Goal: Information Seeking & Learning: Learn about a topic

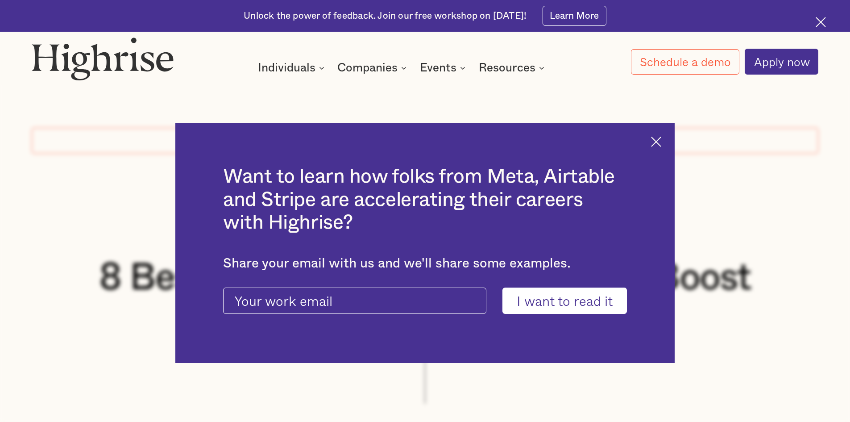
scroll to position [714, 0]
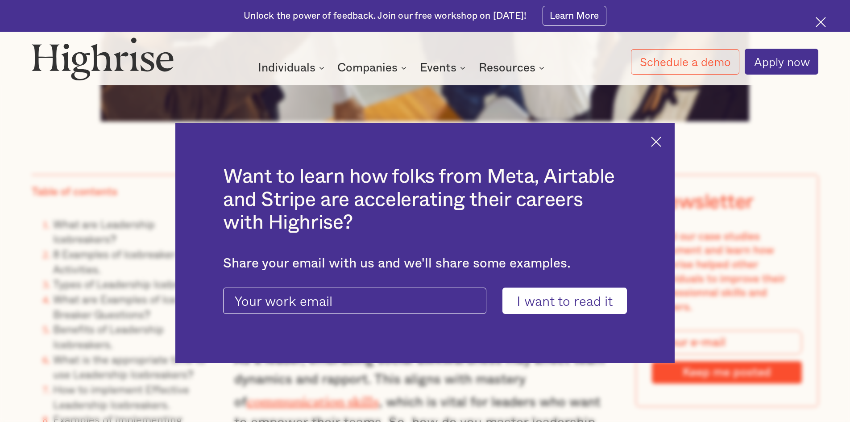
click at [660, 142] on img at bounding box center [656, 142] width 10 height 10
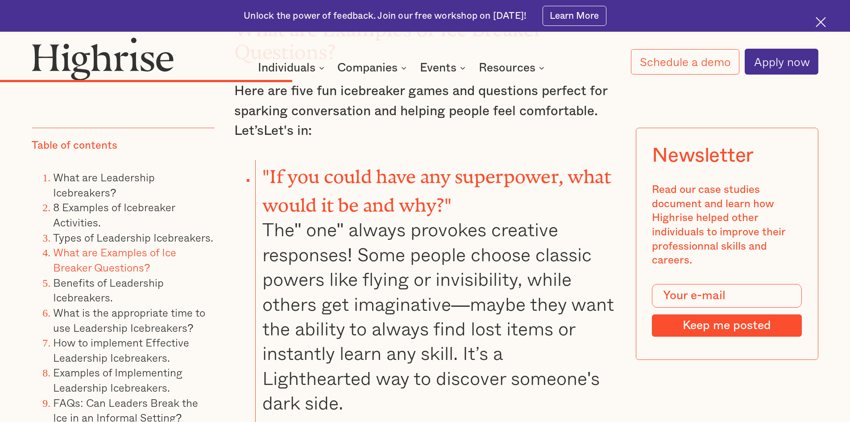
scroll to position [5756, 0]
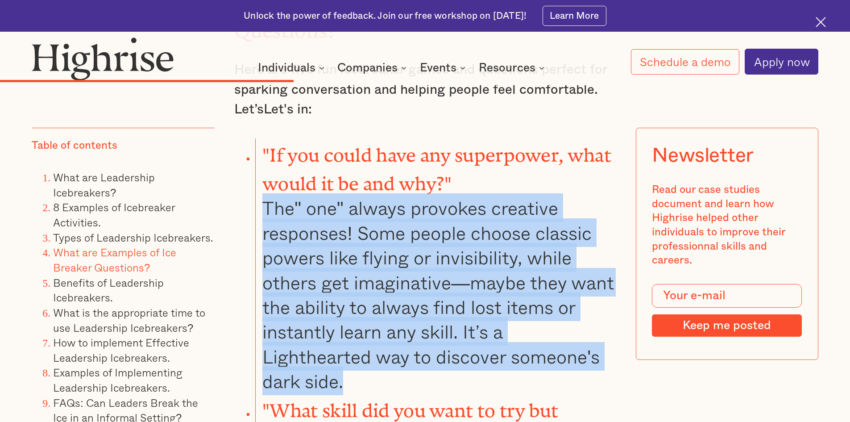
drag, startPoint x: 263, startPoint y: 152, endPoint x: 345, endPoint y: 324, distance: 190.4
click at [345, 324] on li ""If you could have any superpower, what would it be and why?" The" one" always …" at bounding box center [435, 265] width 361 height 255
copy li "The" one" always provokes creative responses! Some people choose classic powers…"
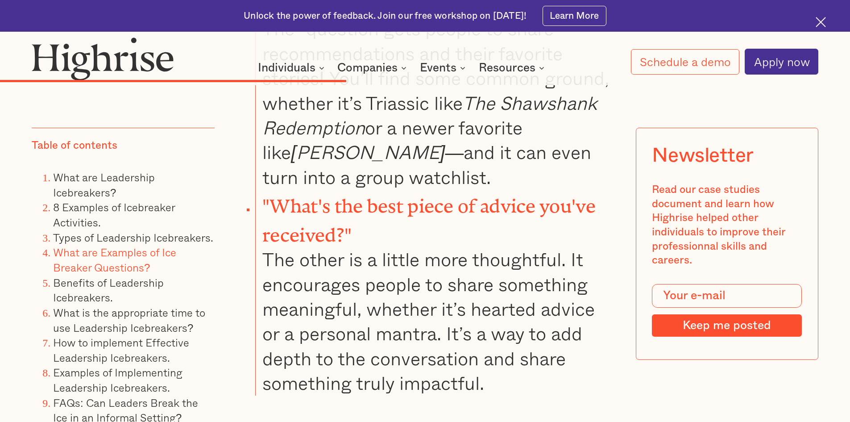
scroll to position [6604, 0]
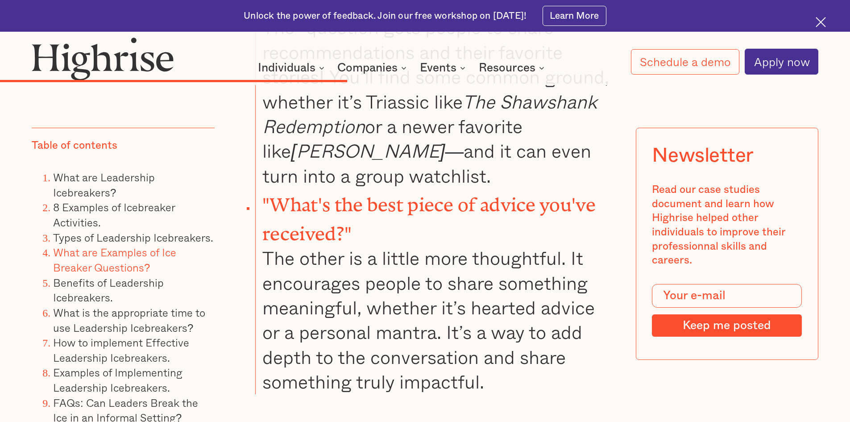
click at [498, 313] on li ""What's the best piece of advice you've received?" The other is a little more t…" at bounding box center [435, 291] width 361 height 206
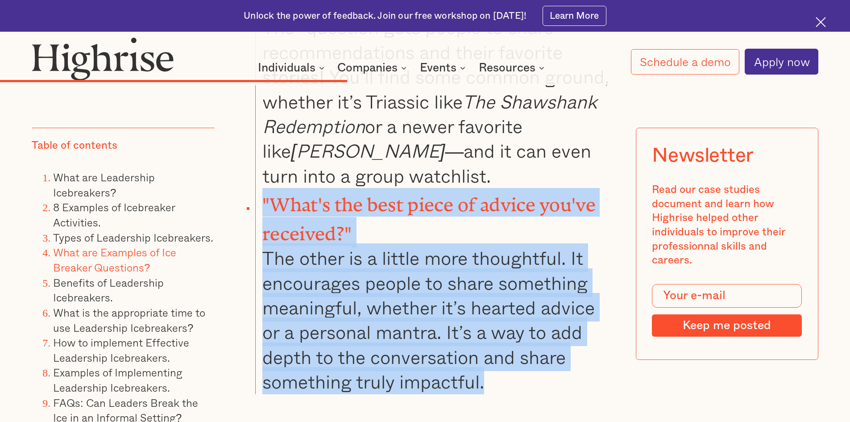
drag, startPoint x: 491, startPoint y: 312, endPoint x: 261, endPoint y: 134, distance: 291.1
click at [261, 188] on li ""What's the best piece of advice you've received?" The other is a little more t…" at bounding box center [435, 291] width 361 height 206
copy li ""What's the best piece of advice you've received?" The other is a little more t…"
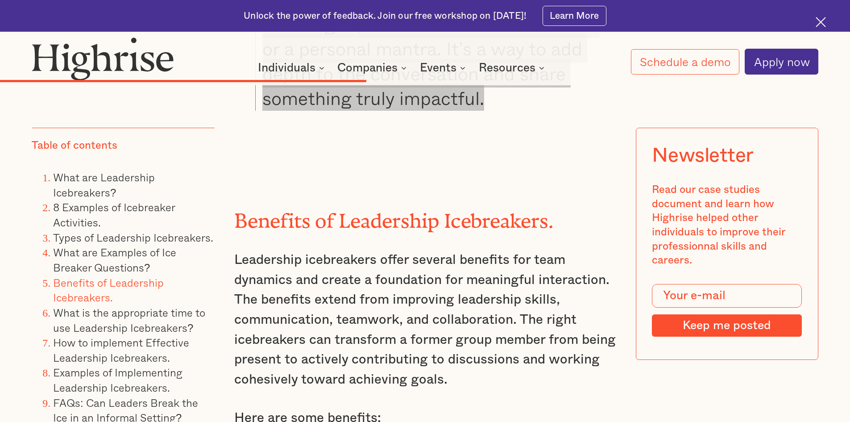
scroll to position [6872, 0]
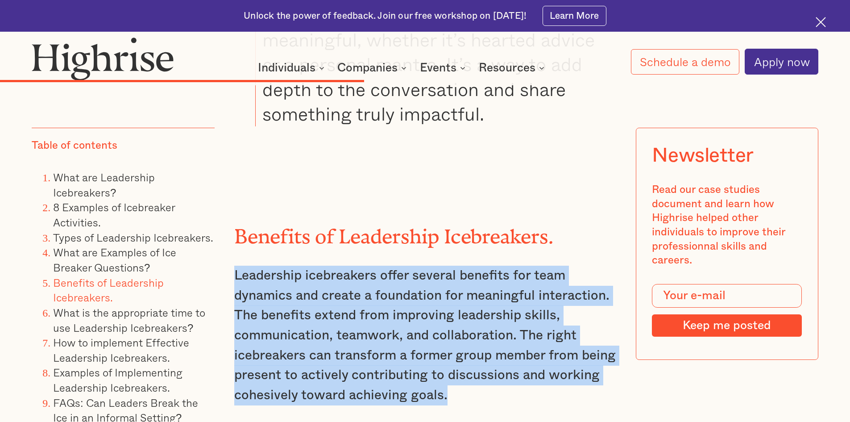
drag, startPoint x: 232, startPoint y: 203, endPoint x: 449, endPoint y: 322, distance: 246.8
click at [449, 322] on p "Leadership icebreakers offer several benefits for team dynamics and create a fo…" at bounding box center [425, 335] width 382 height 139
copy p "Leadership icebreakers offer several benefits for team dynamics and create a fo…"
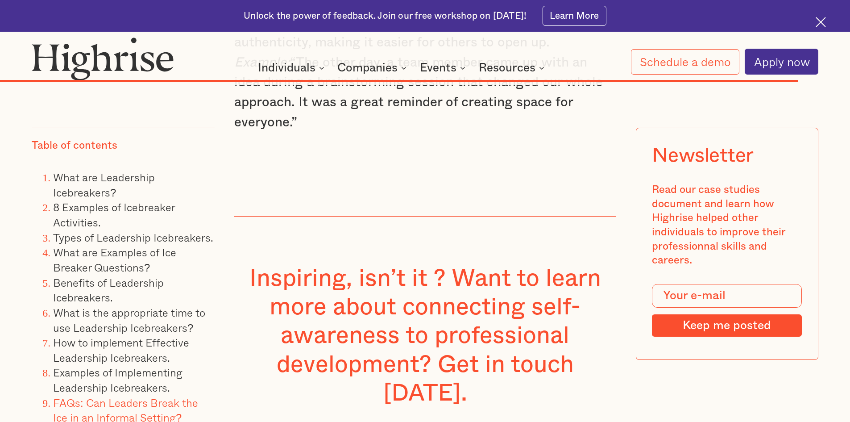
scroll to position [13744, 0]
